Goal: Check status: Check status

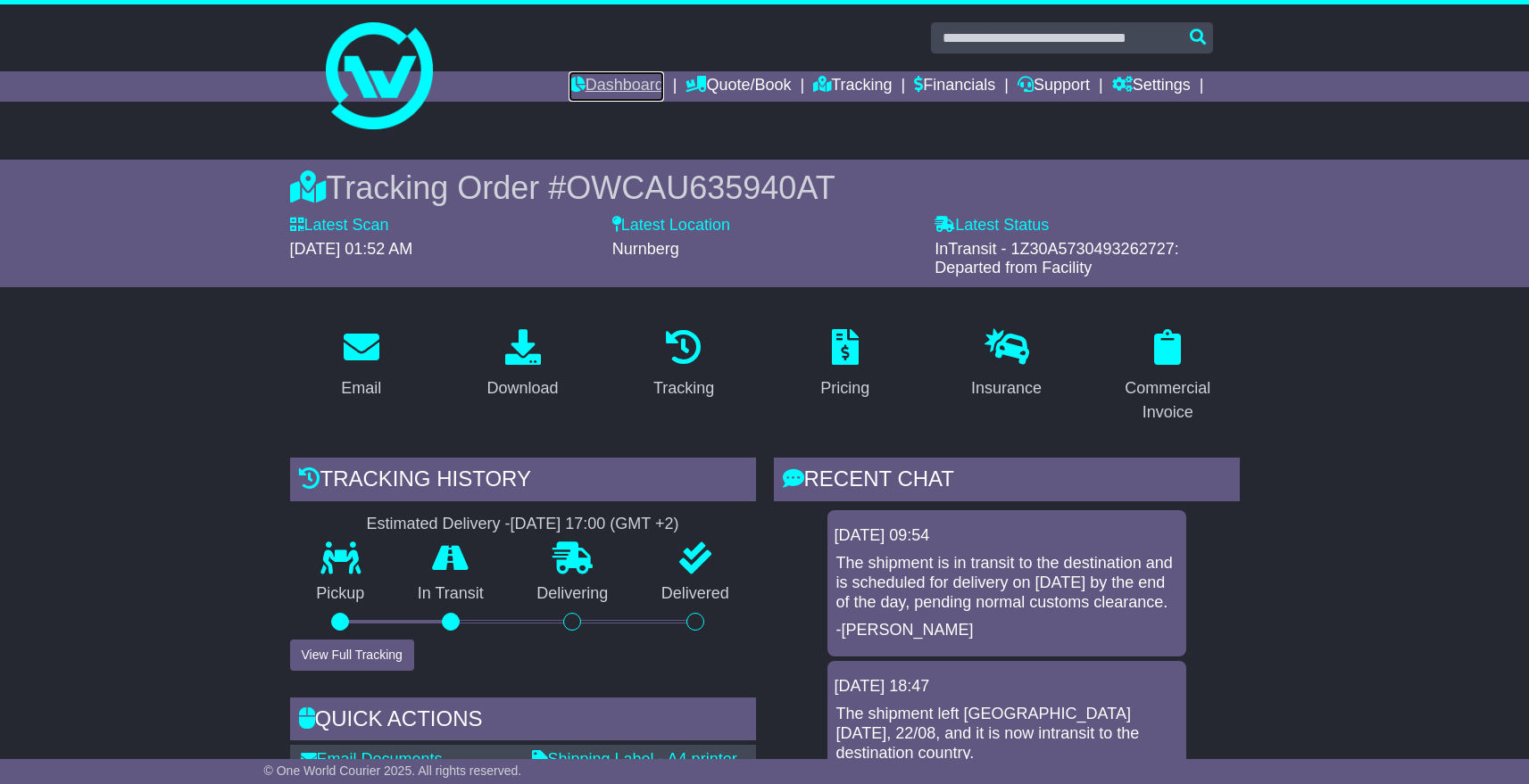
click at [600, 78] on link "Dashboard" at bounding box center [616, 86] width 96 height 30
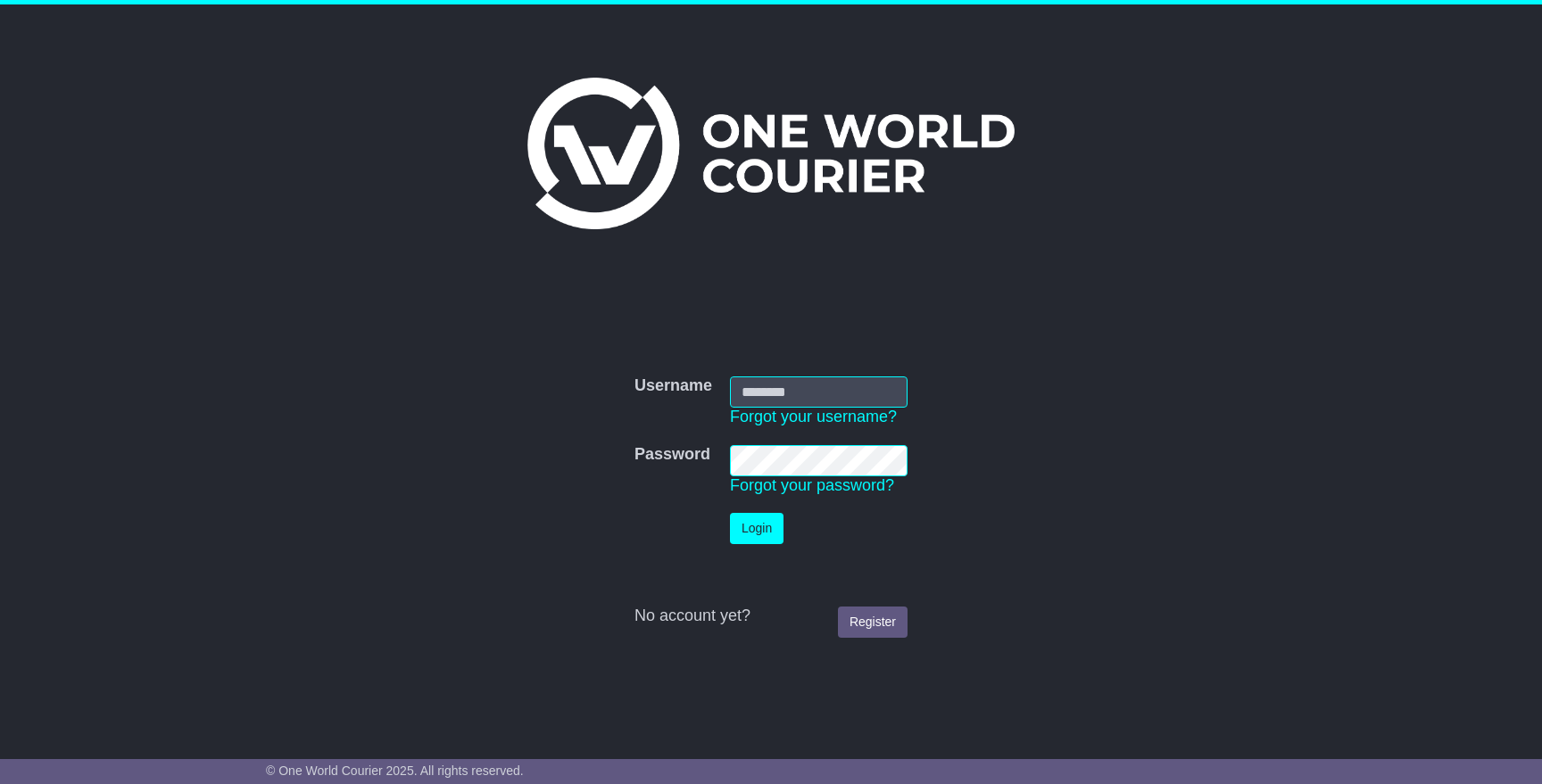
type input "**********"
click at [754, 527] on button "Login" at bounding box center [756, 528] width 53 height 31
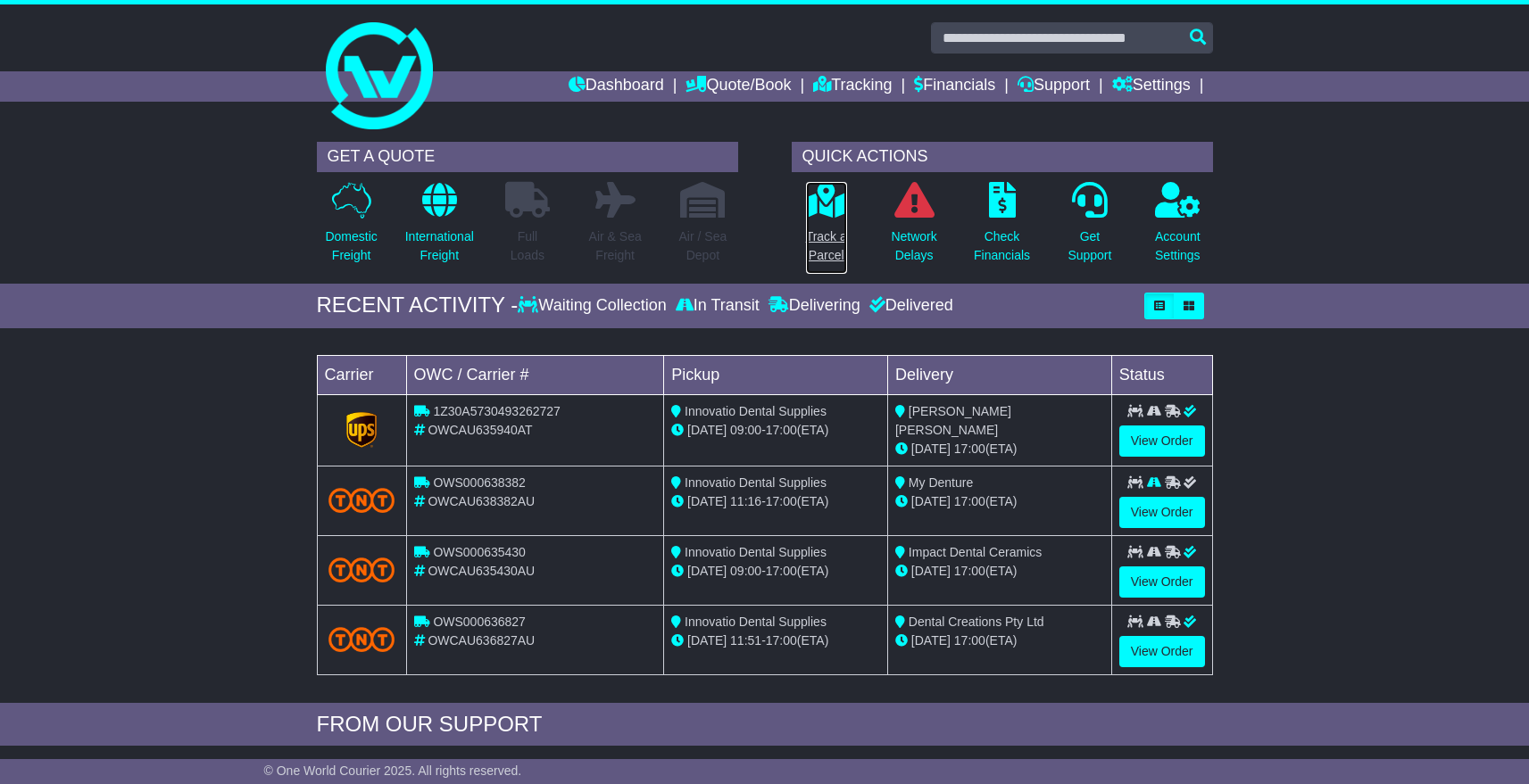
click at [811, 204] on icon at bounding box center [826, 199] width 41 height 36
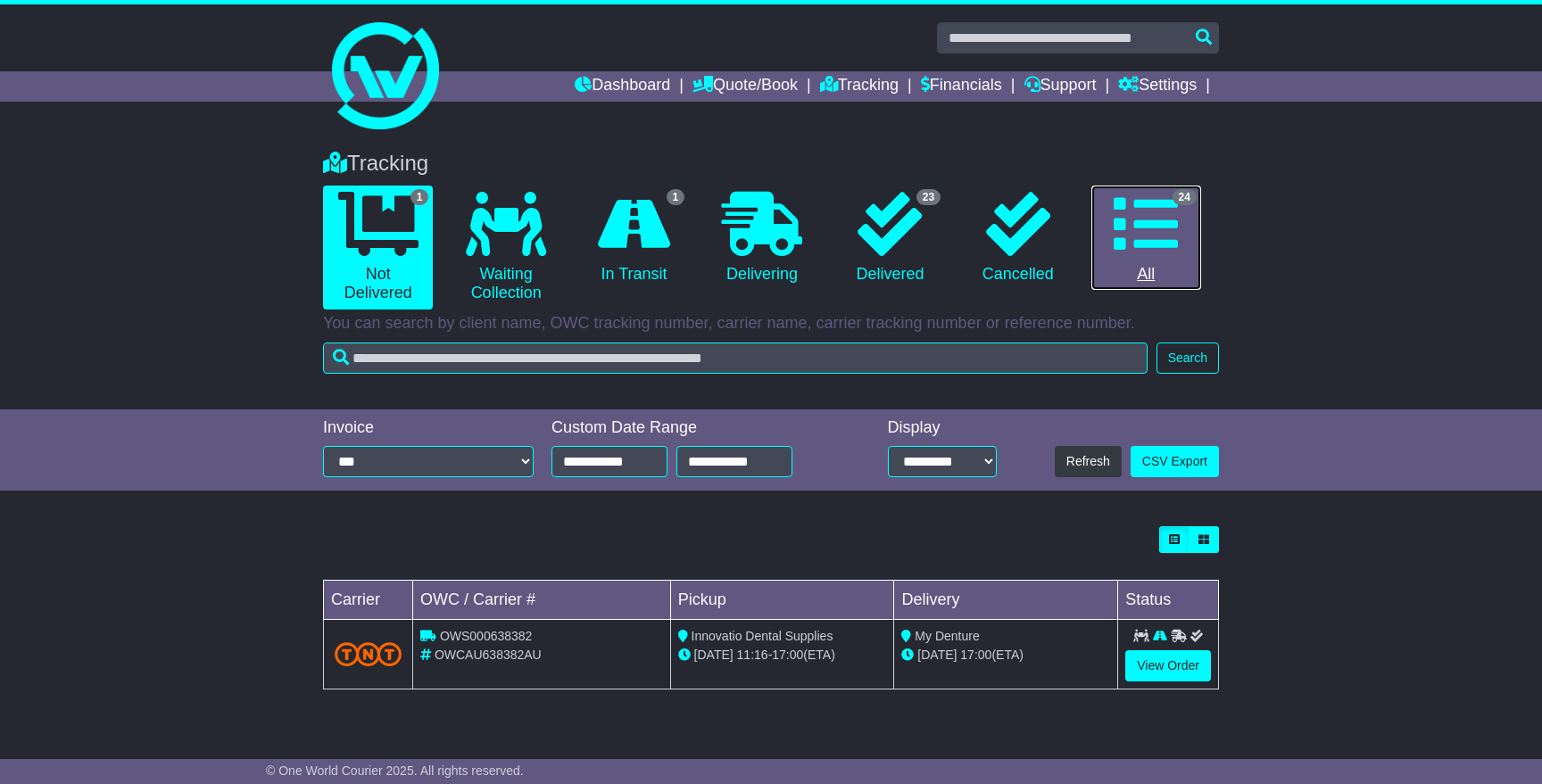
click at [1178, 217] on link "24 All" at bounding box center [1146, 238] width 110 height 105
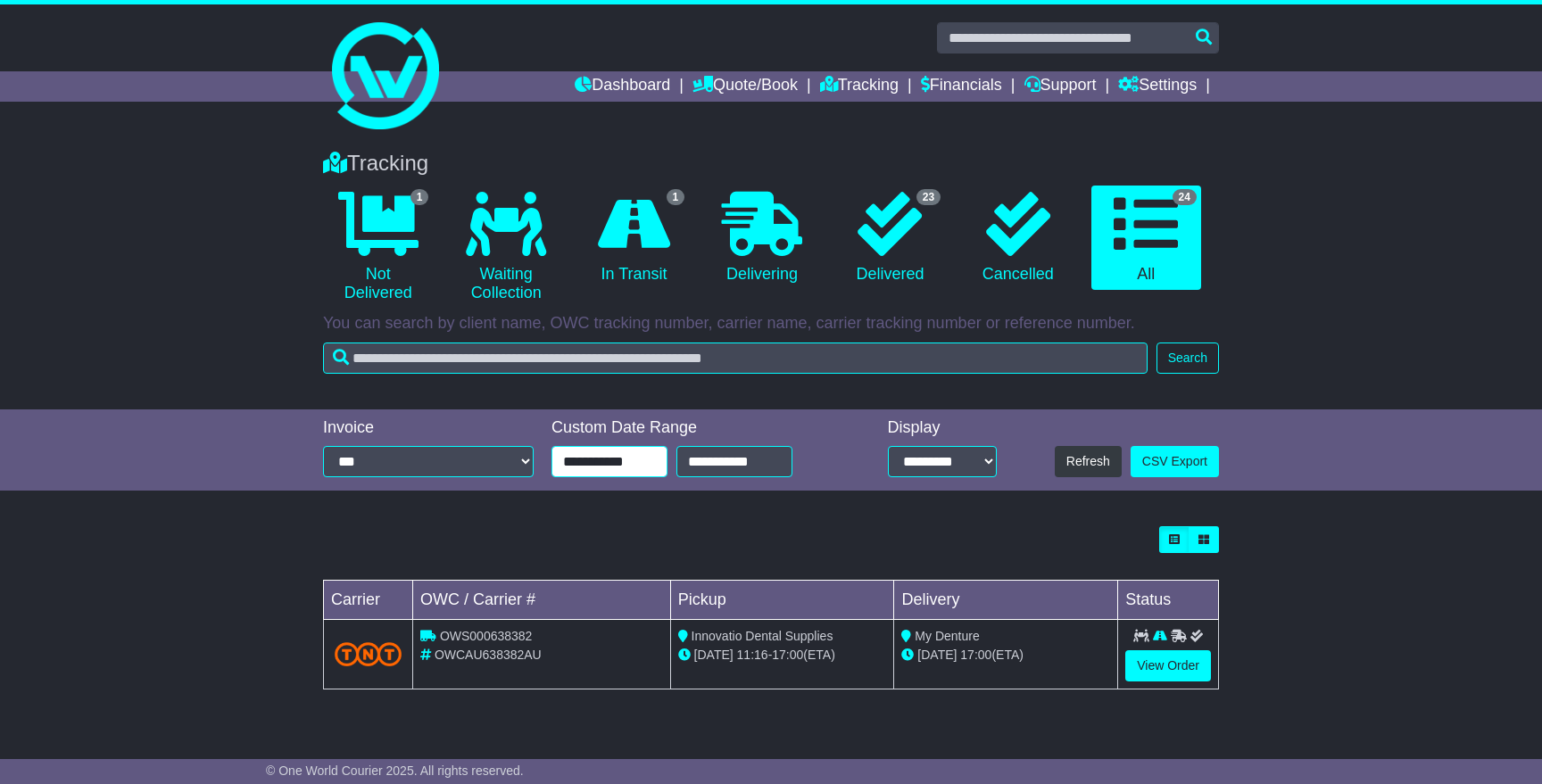
click at [628, 467] on input "**********" at bounding box center [609, 462] width 116 height 31
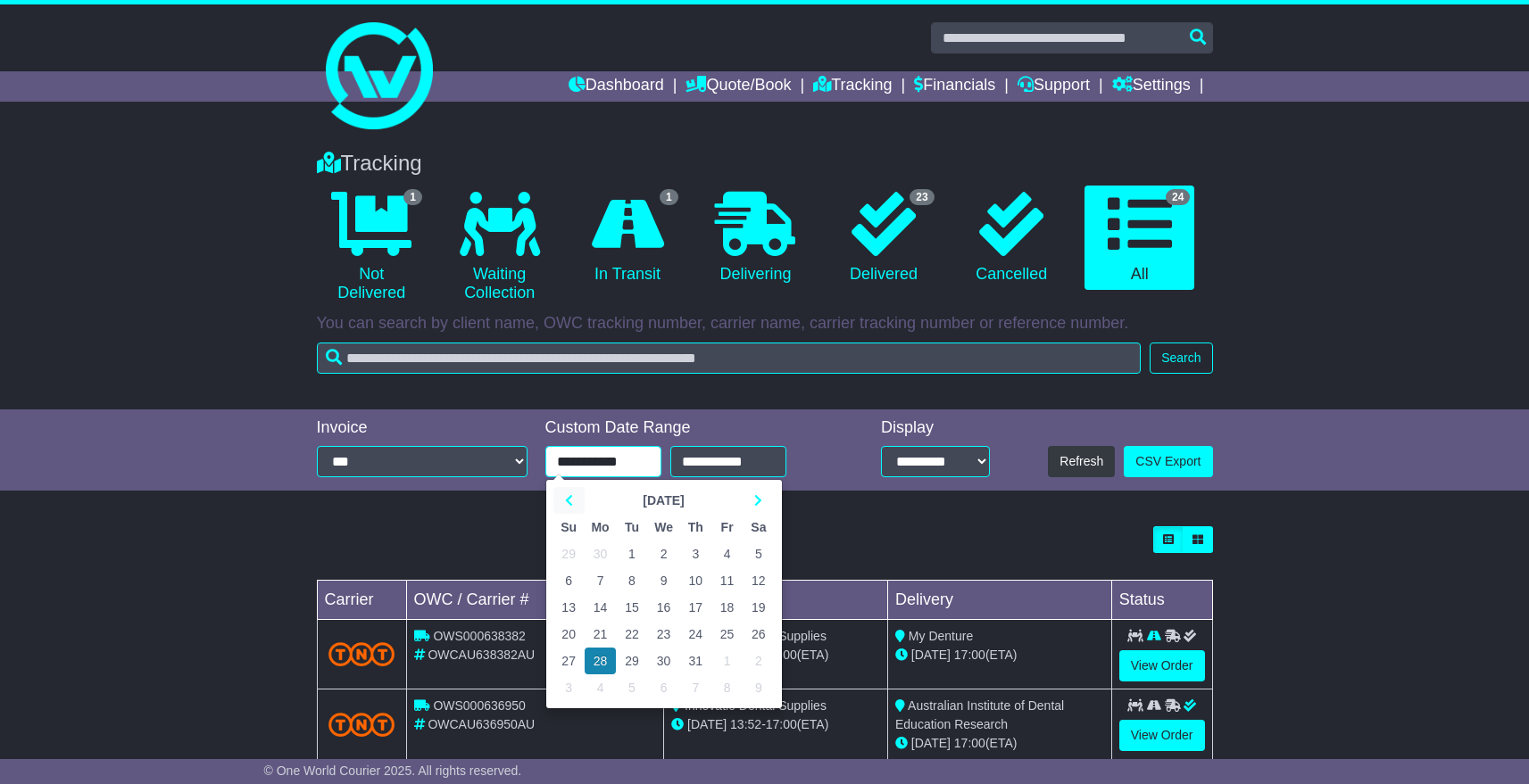
click at [563, 500] on th at bounding box center [569, 500] width 31 height 27
click at [755, 503] on icon at bounding box center [758, 500] width 8 height 13
click at [599, 639] on td "21" at bounding box center [600, 634] width 32 height 27
type input "**********"
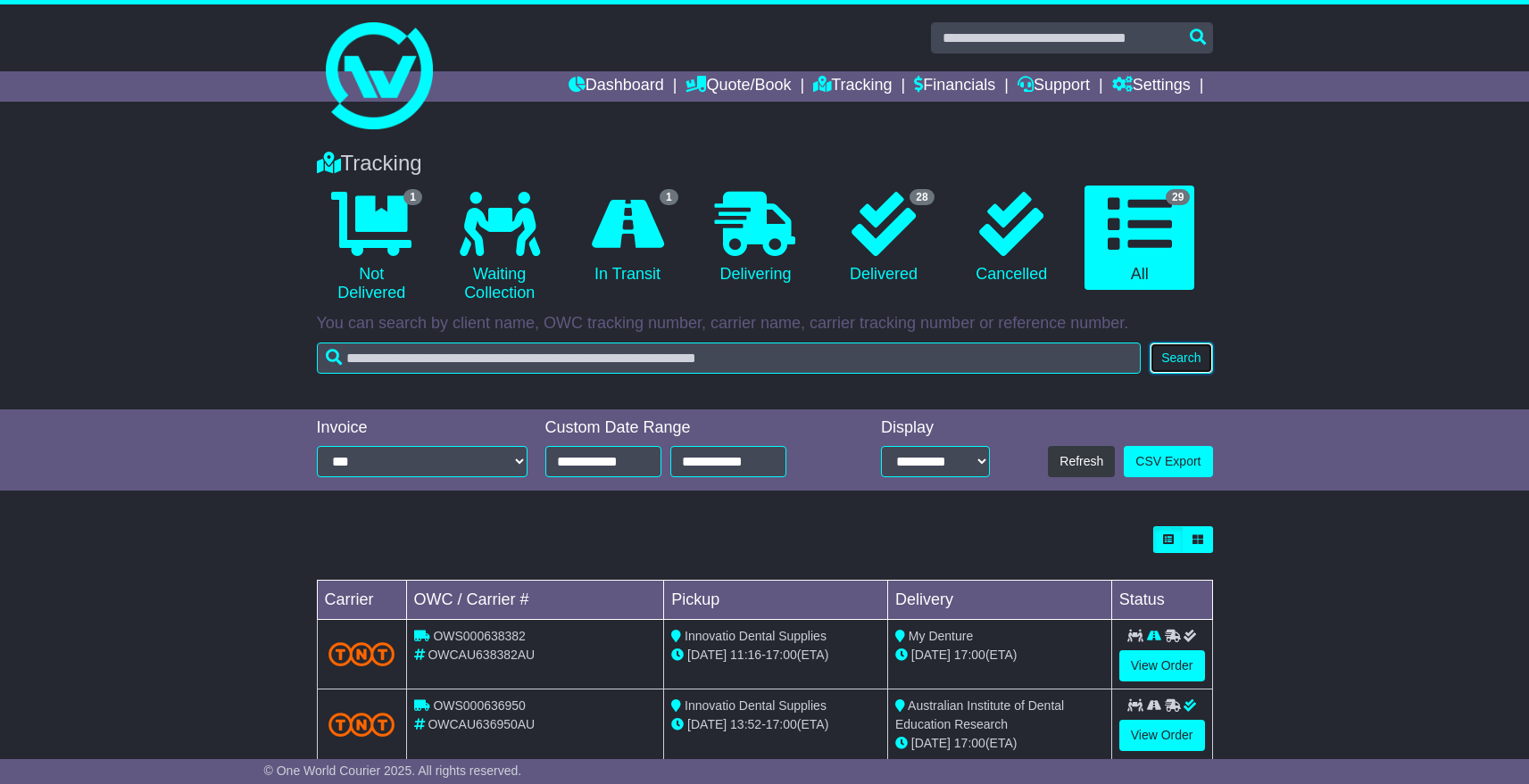
click at [1185, 358] on button "Search" at bounding box center [1180, 358] width 63 height 31
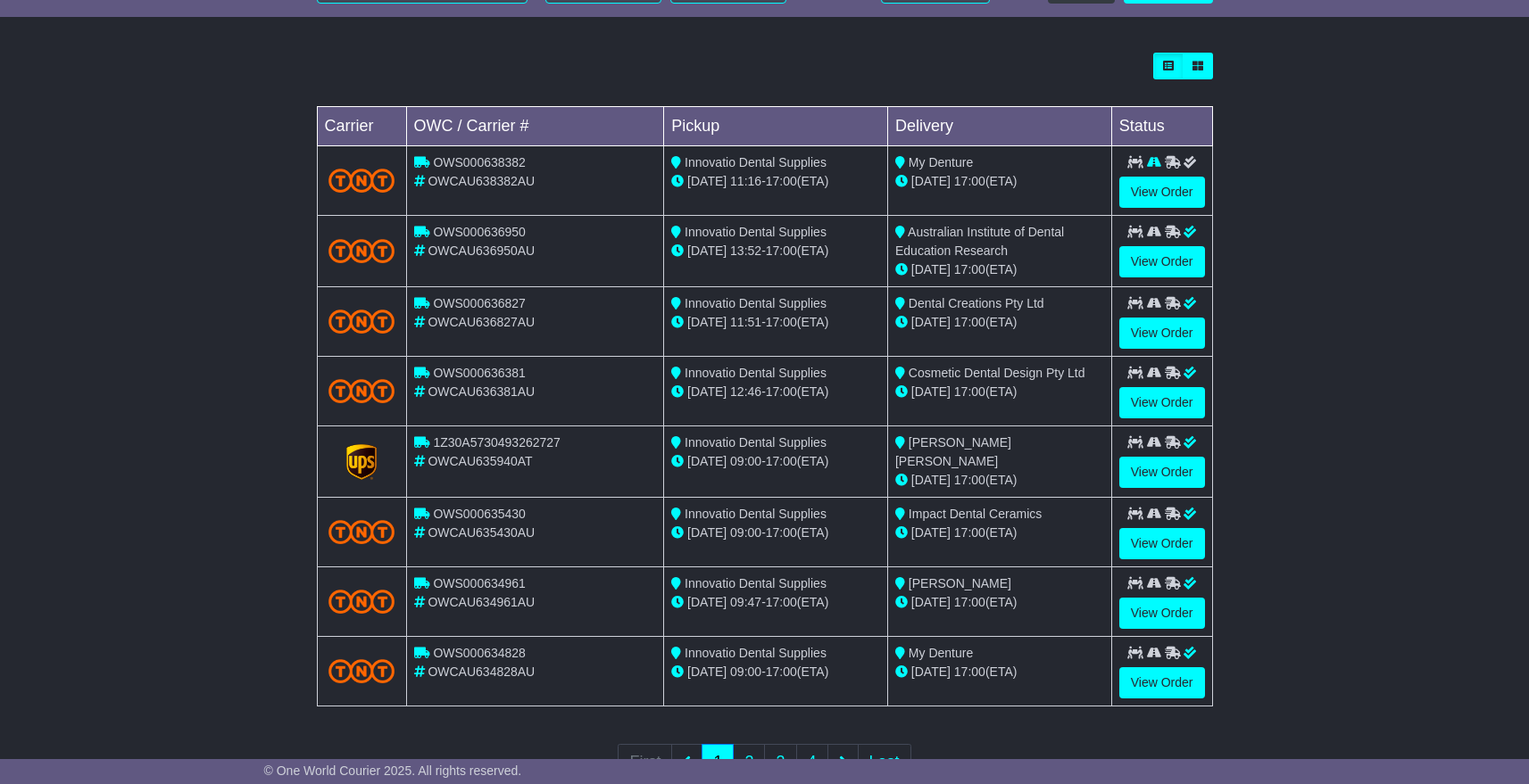
scroll to position [536, 0]
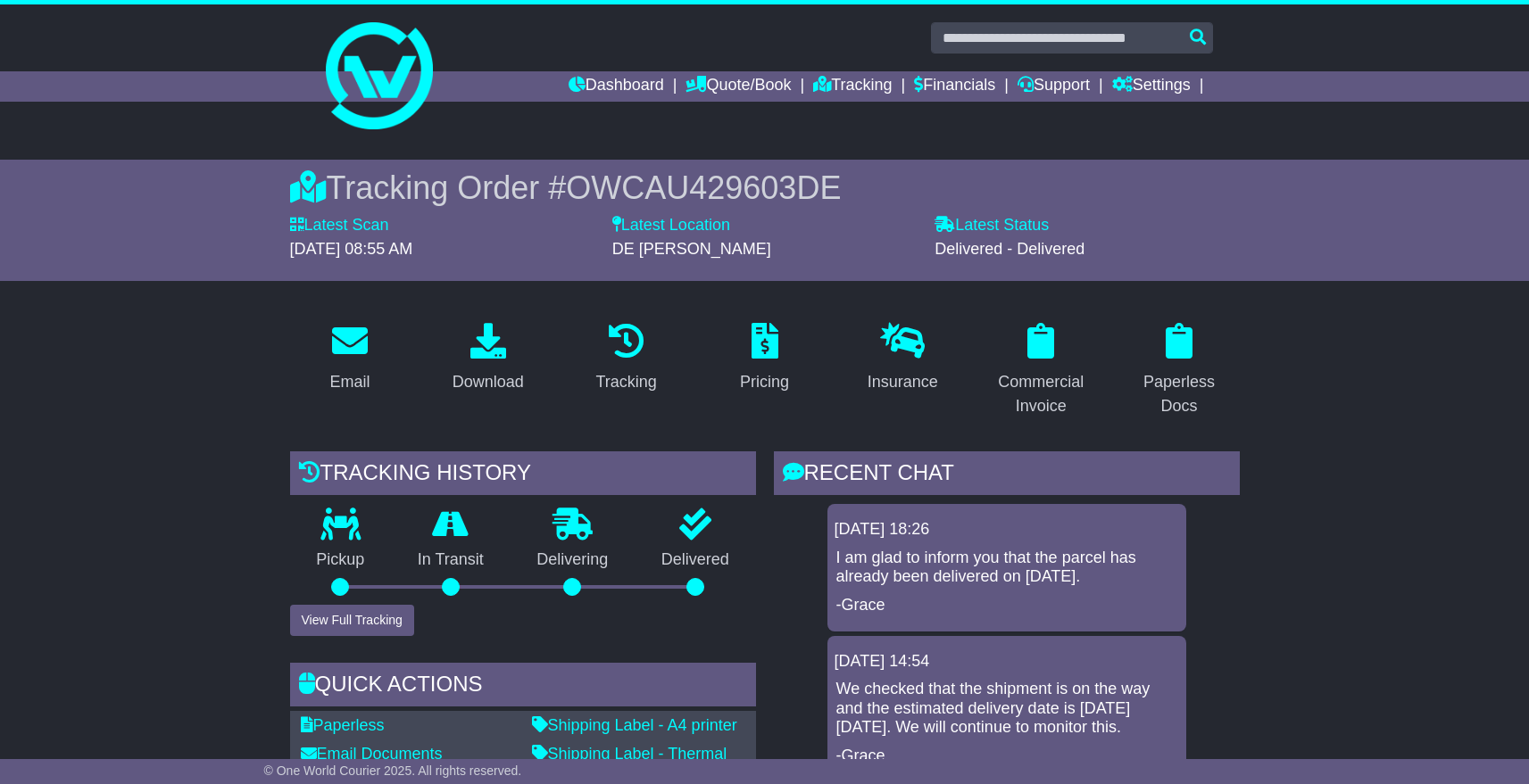
scroll to position [1883, 0]
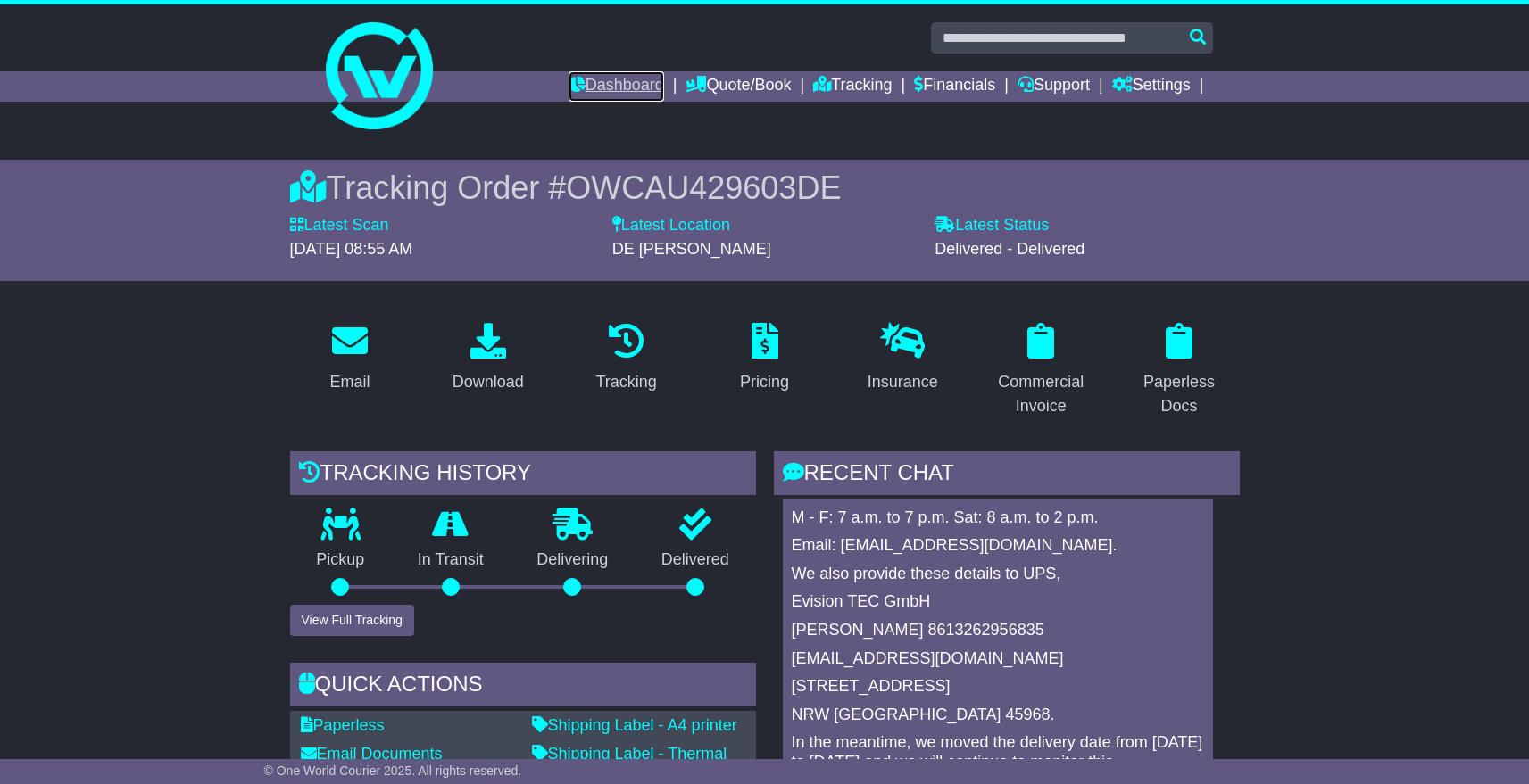
click at [609, 90] on link "Dashboard" at bounding box center [616, 86] width 96 height 30
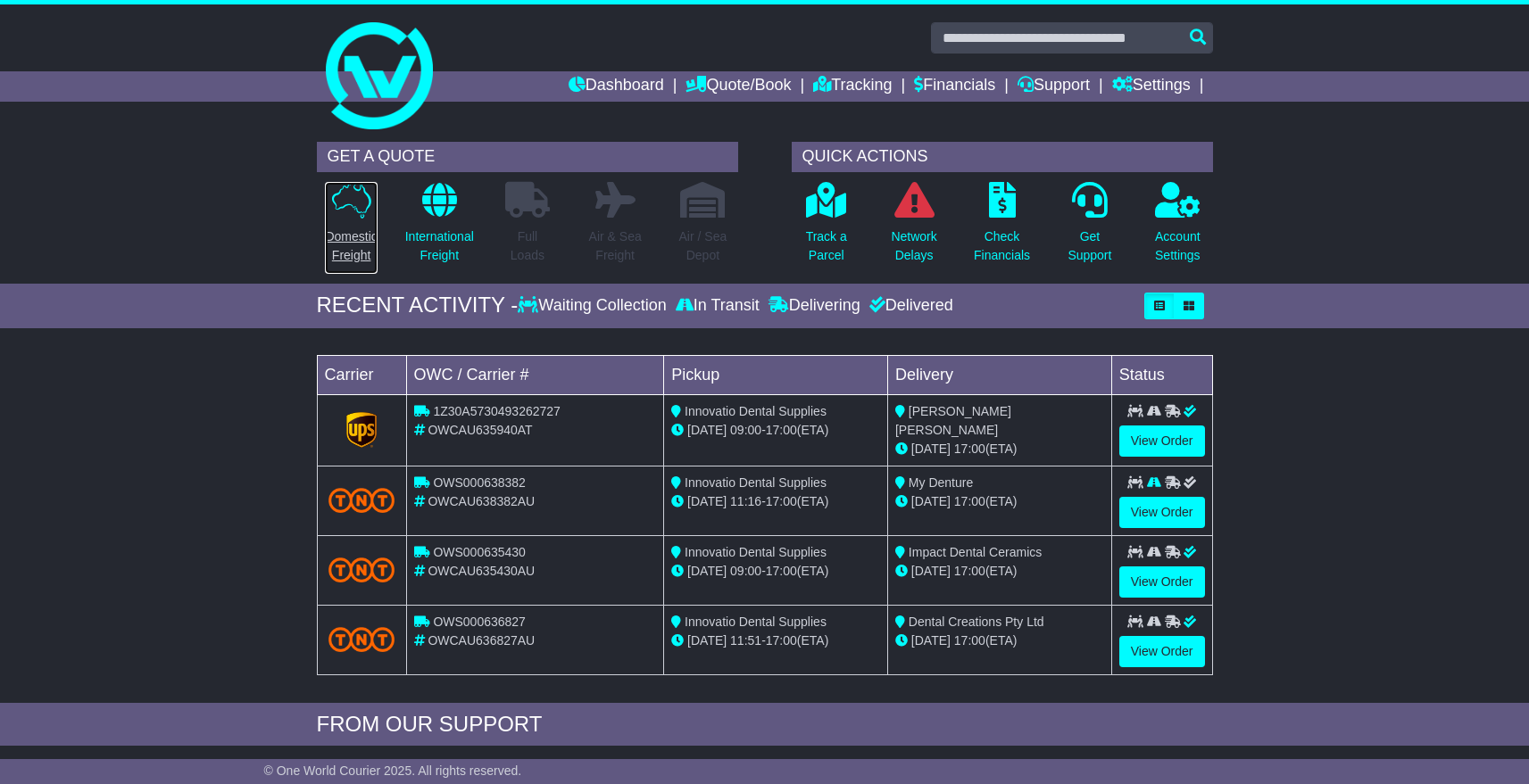
click at [360, 220] on link "Domestic Freight" at bounding box center [350, 228] width 53 height 94
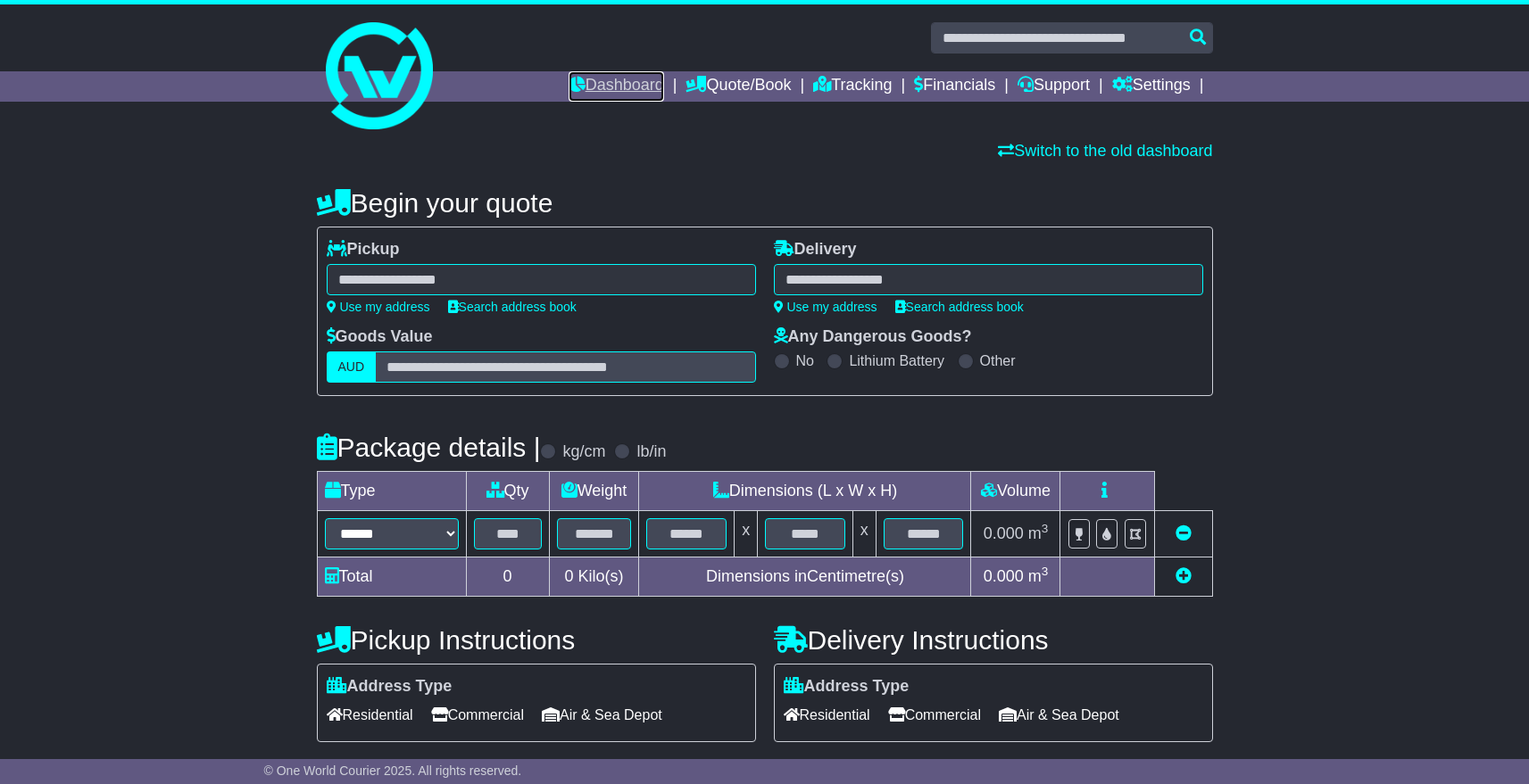
click at [592, 94] on link "Dashboard" at bounding box center [616, 86] width 96 height 30
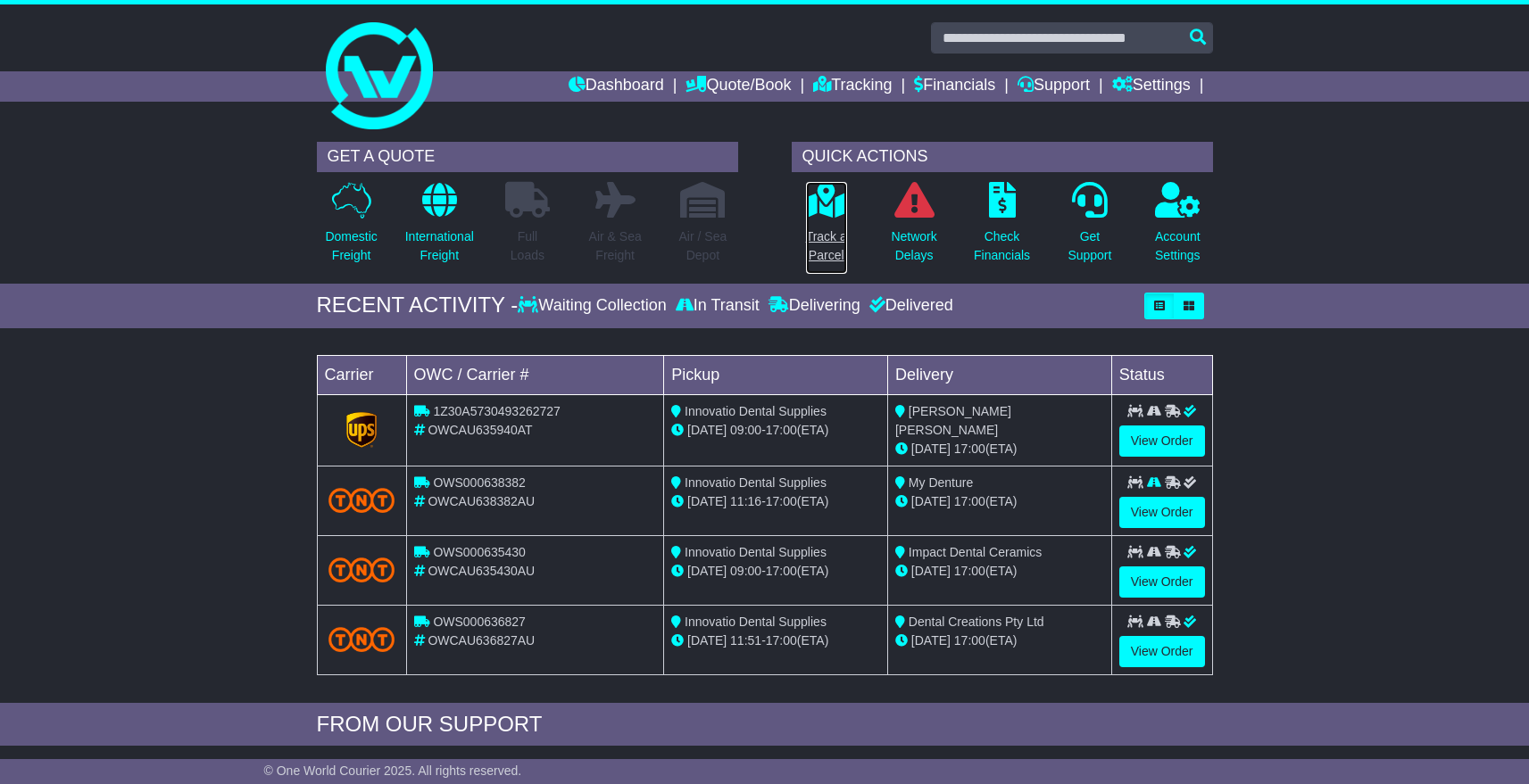
click at [830, 213] on icon at bounding box center [826, 199] width 41 height 36
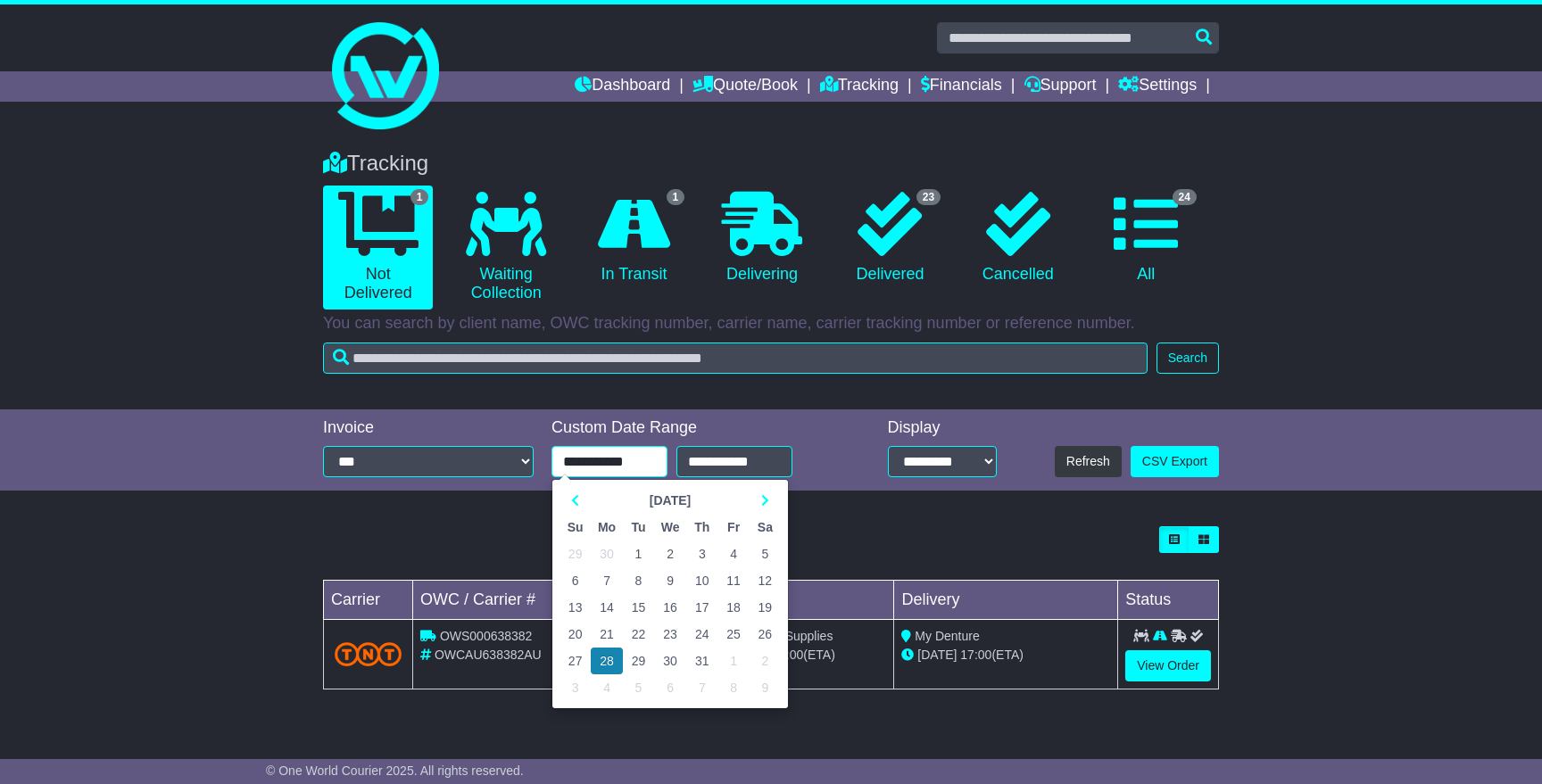
click at [641, 457] on input "**********" at bounding box center [609, 462] width 116 height 31
click at [754, 505] on th at bounding box center [765, 500] width 31 height 27
click at [736, 551] on td "1" at bounding box center [733, 554] width 31 height 27
type input "**********"
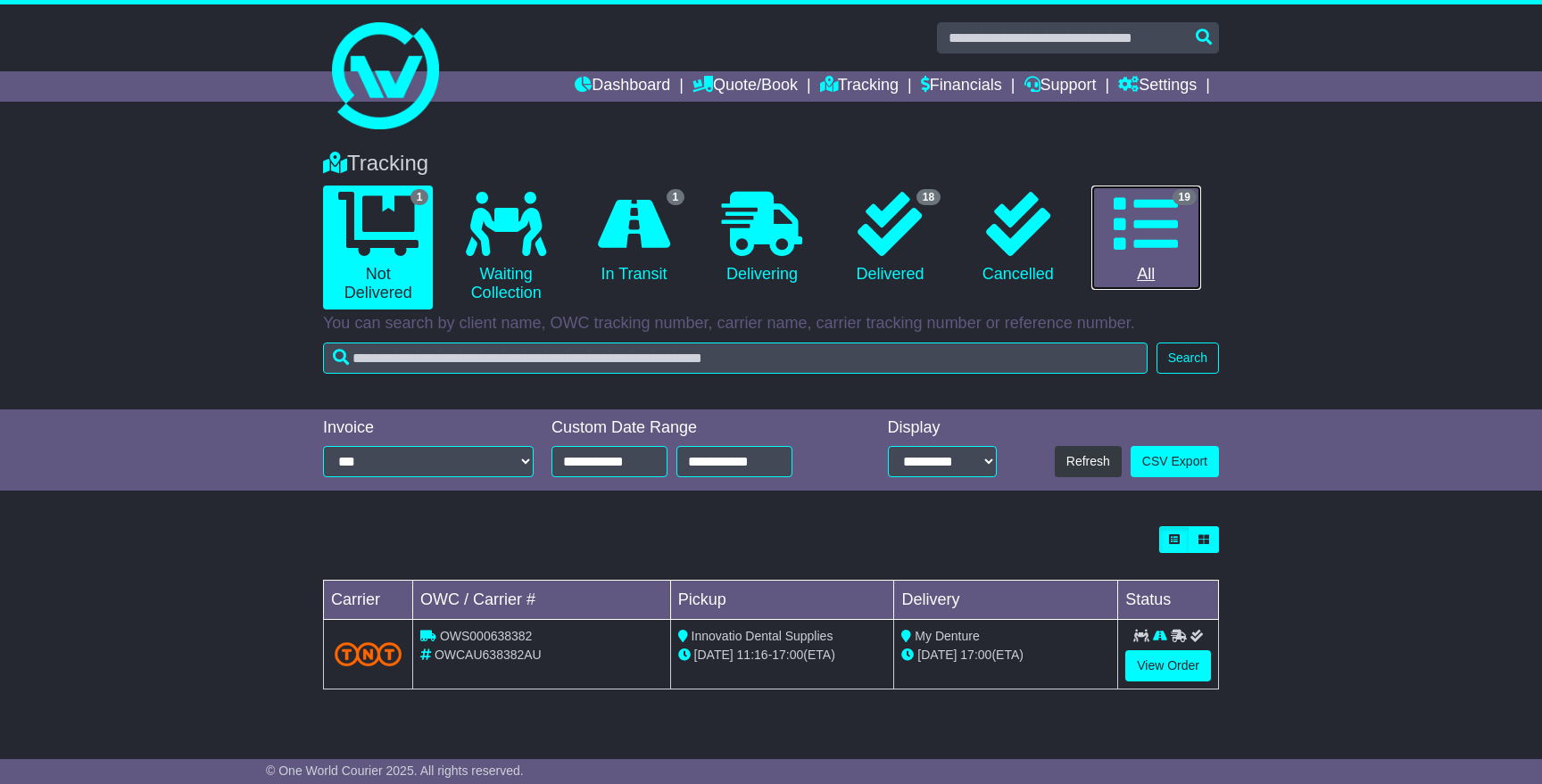
click at [1135, 238] on icon at bounding box center [1145, 224] width 65 height 65
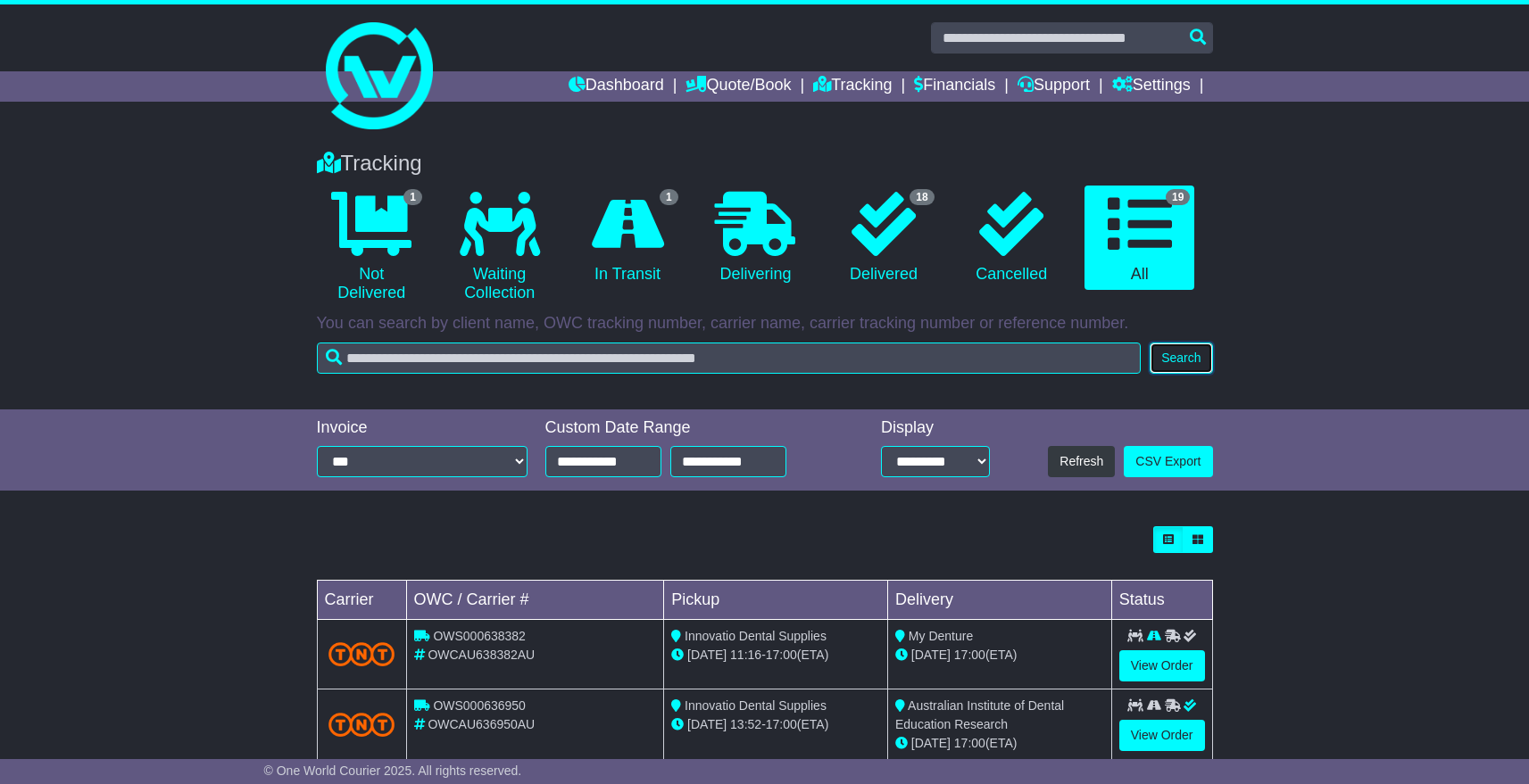
click at [1188, 371] on button "Search" at bounding box center [1180, 358] width 63 height 31
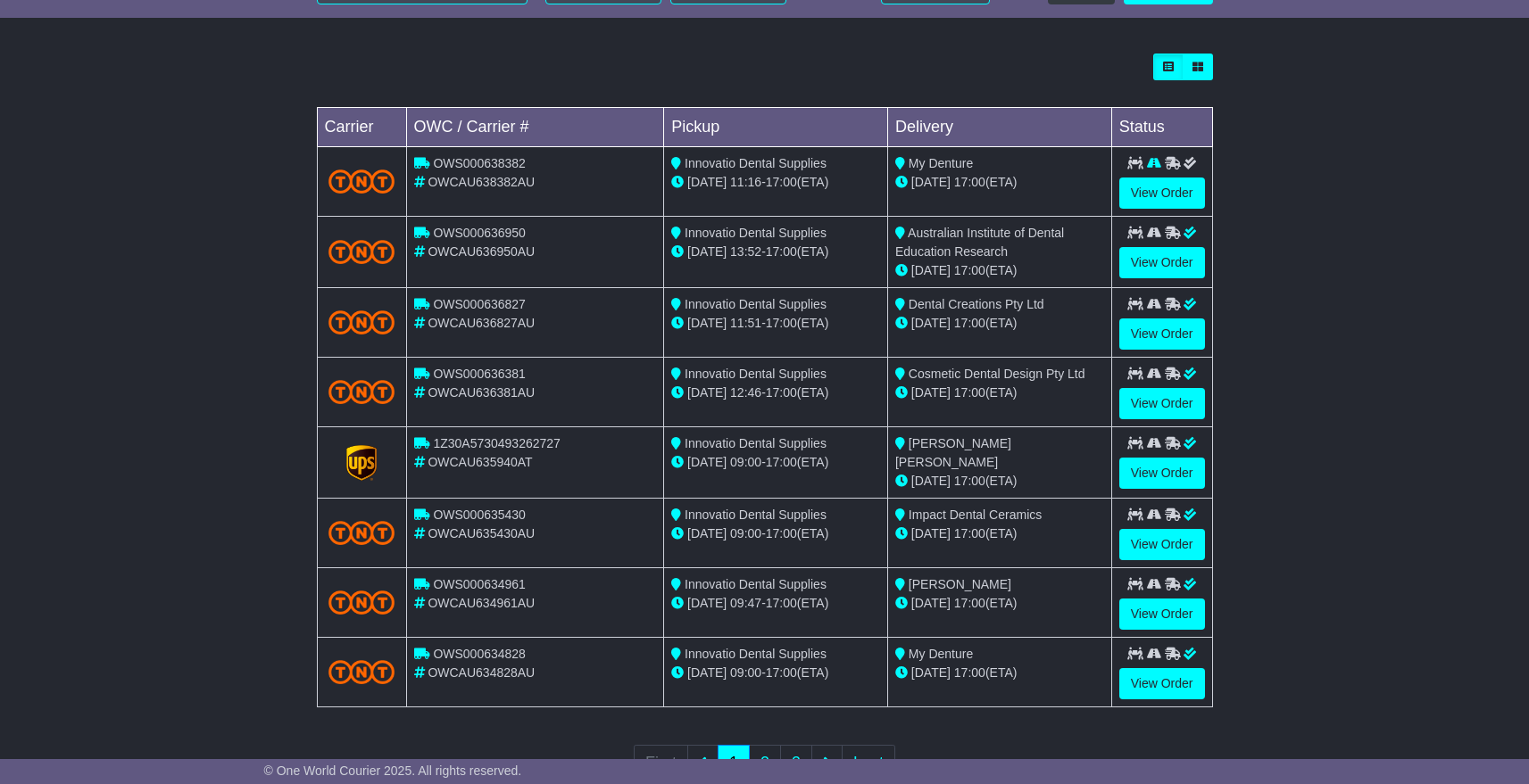
scroll to position [536, 0]
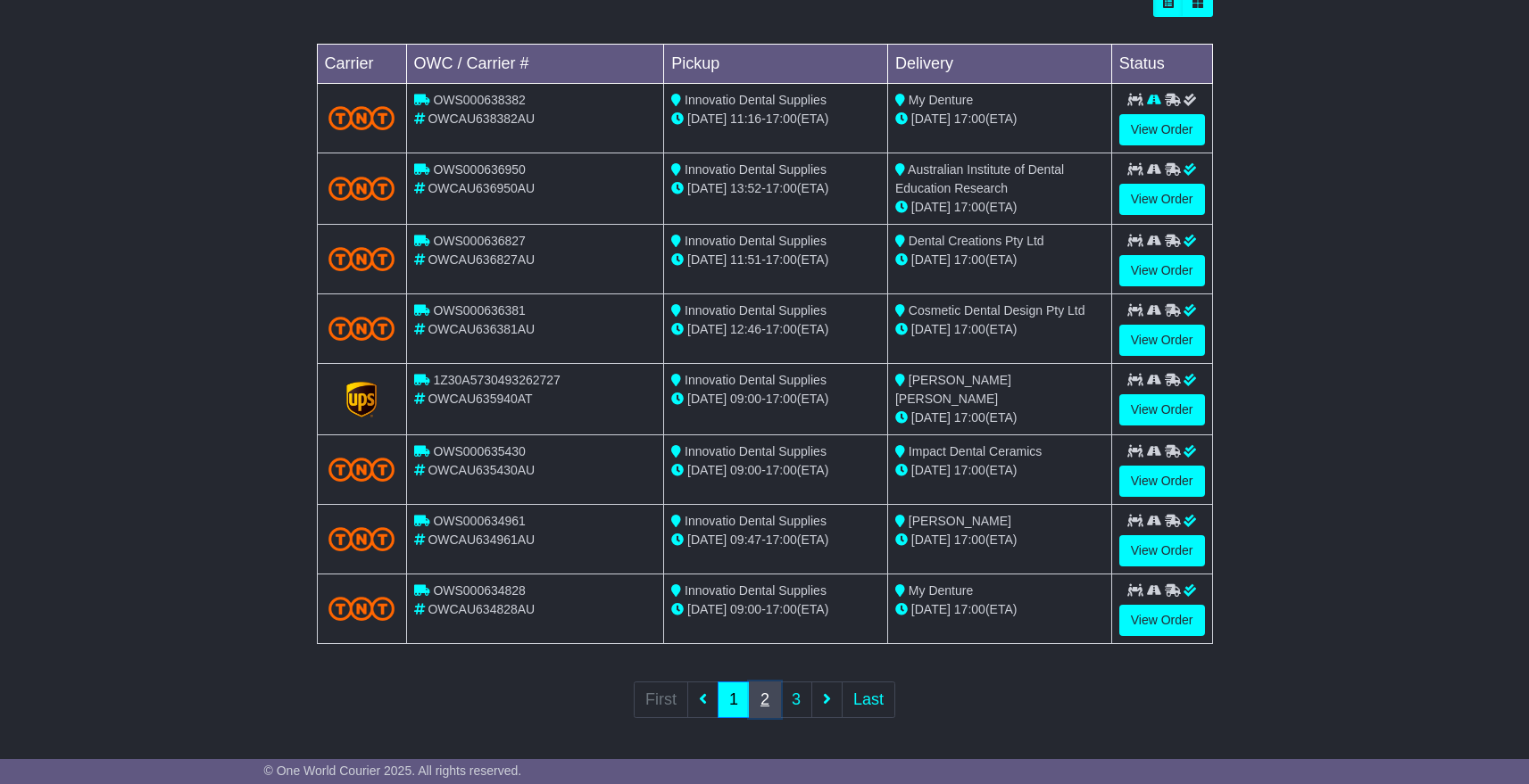
click at [769, 709] on link "2" at bounding box center [764, 700] width 32 height 37
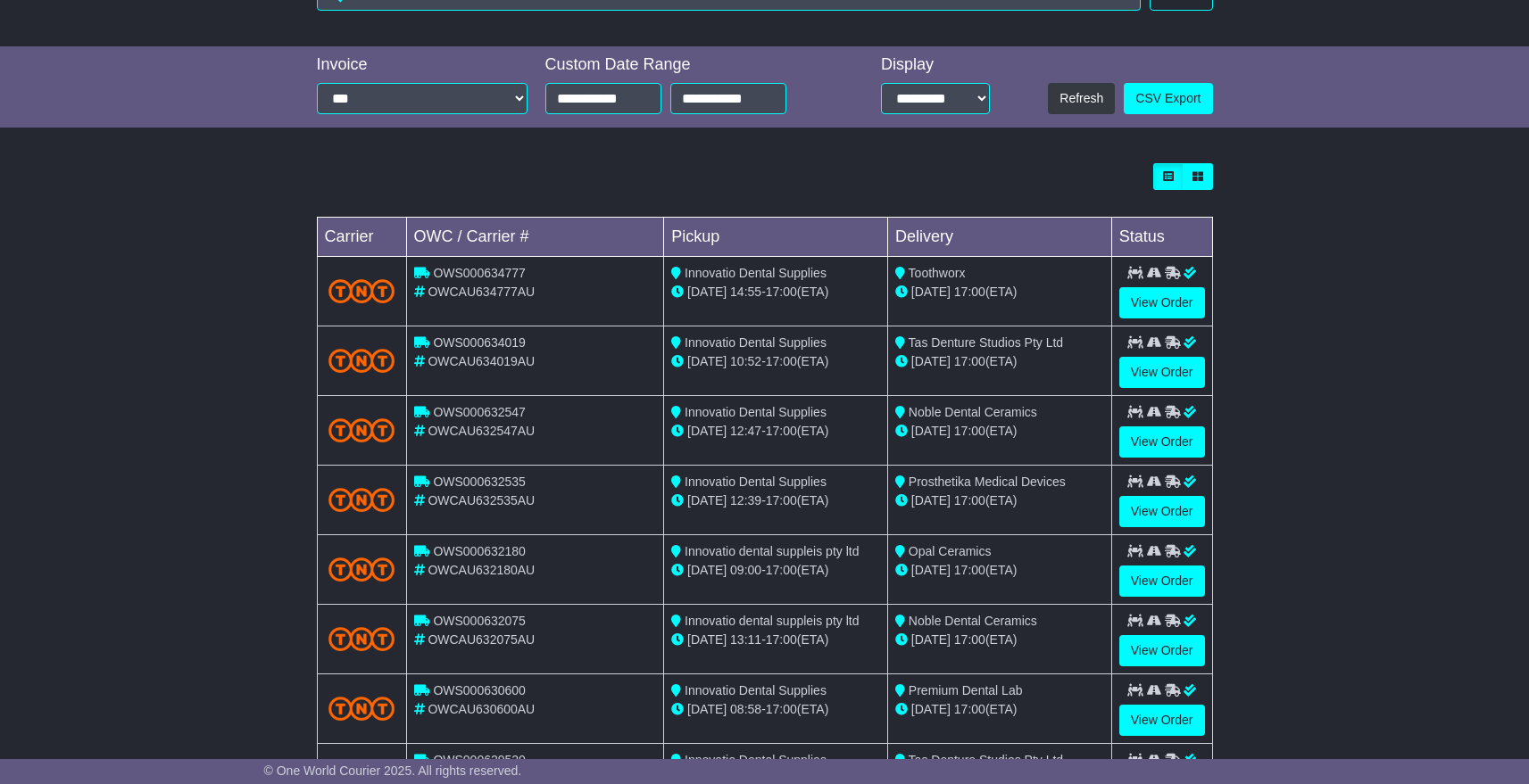
scroll to position [403, 0]
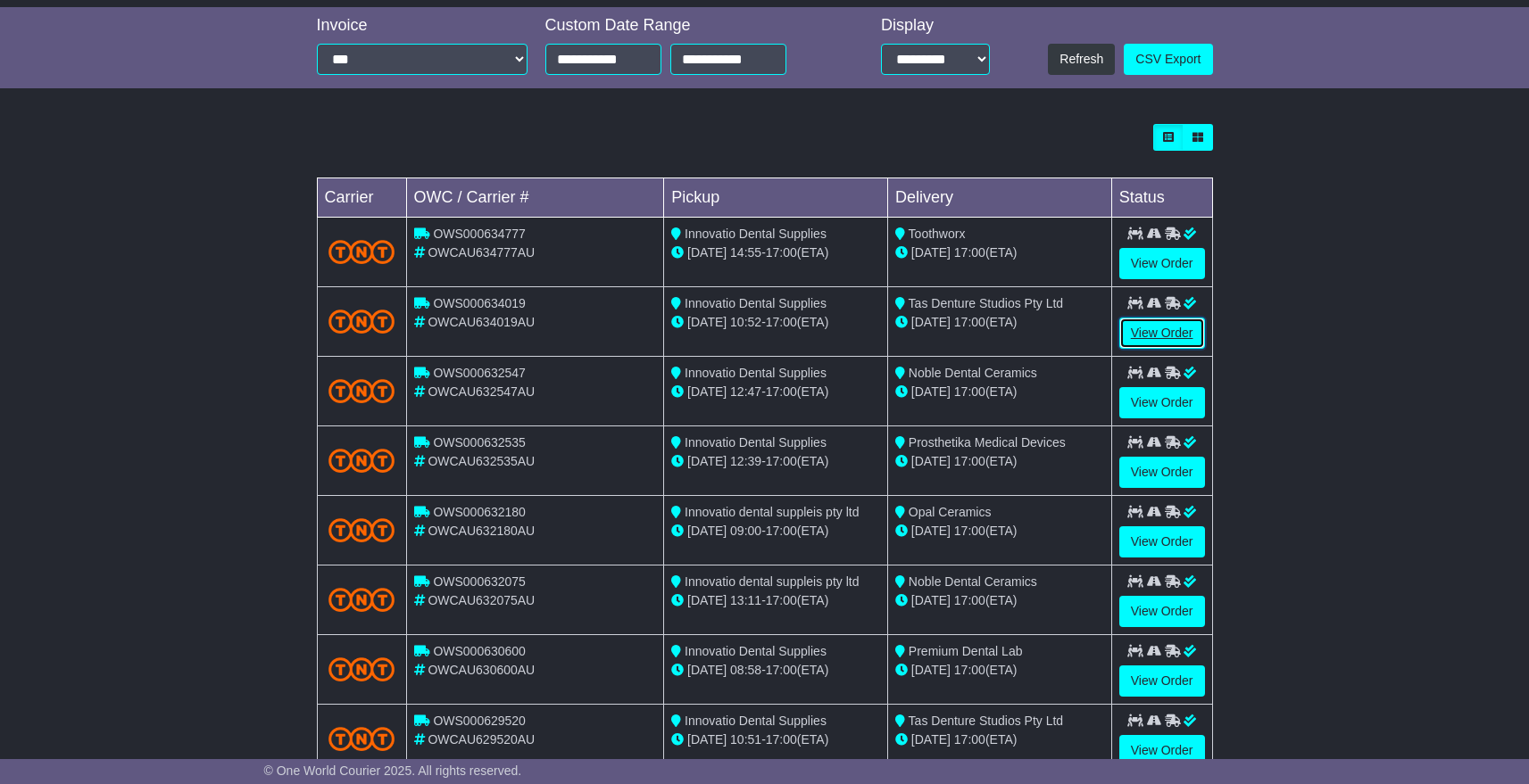
click at [1166, 332] on link "View Order" at bounding box center [1162, 333] width 86 height 31
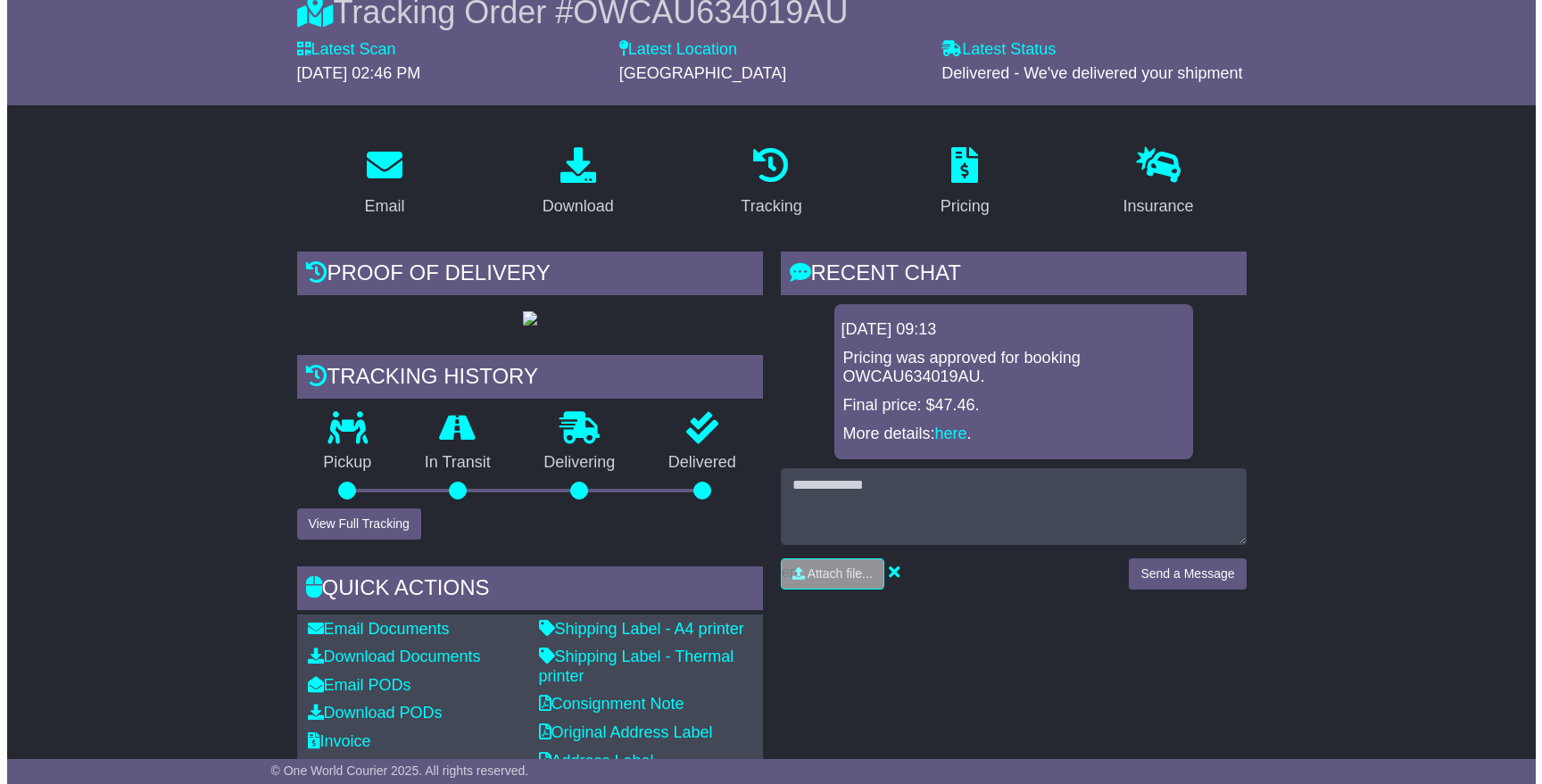
scroll to position [191, 0]
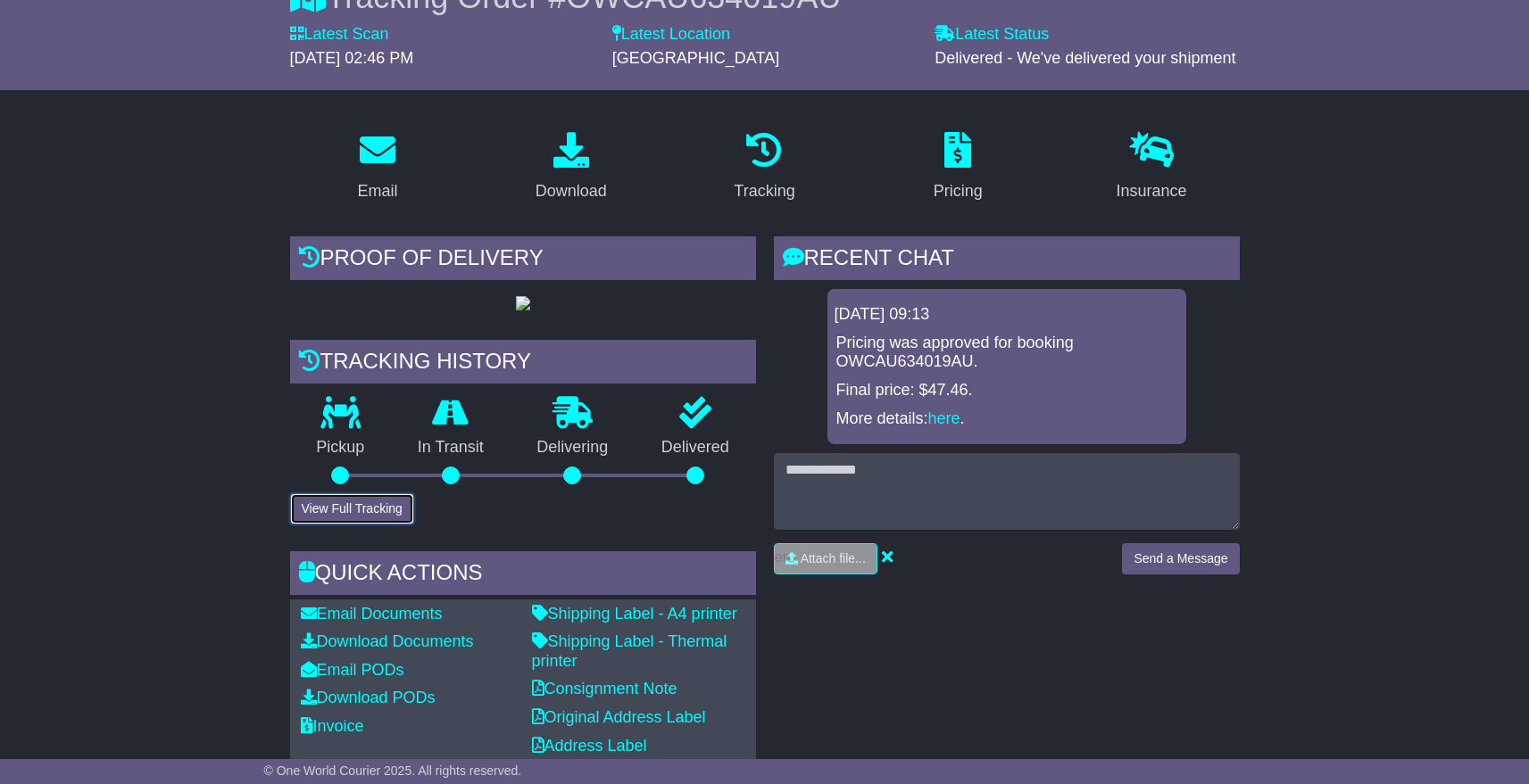
click at [381, 524] on button "View Full Tracking" at bounding box center [352, 509] width 124 height 31
